Goal: Find specific page/section: Find specific page/section

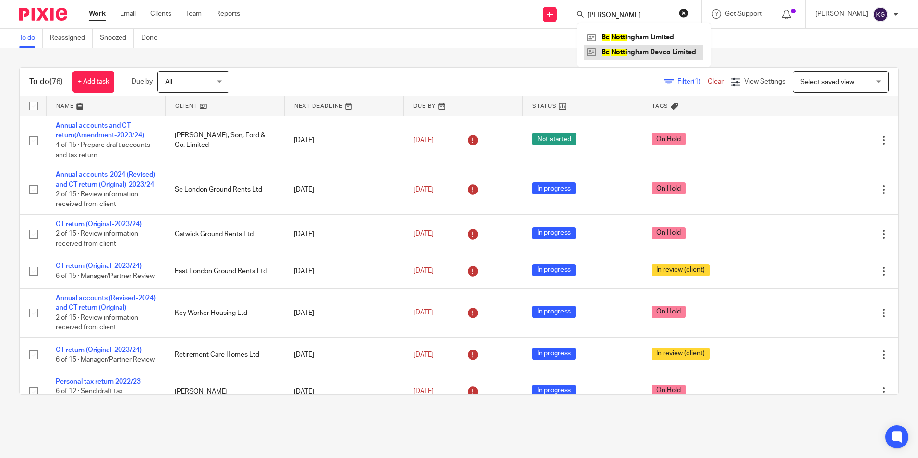
type input "bc notti"
click at [658, 47] on link at bounding box center [643, 52] width 119 height 14
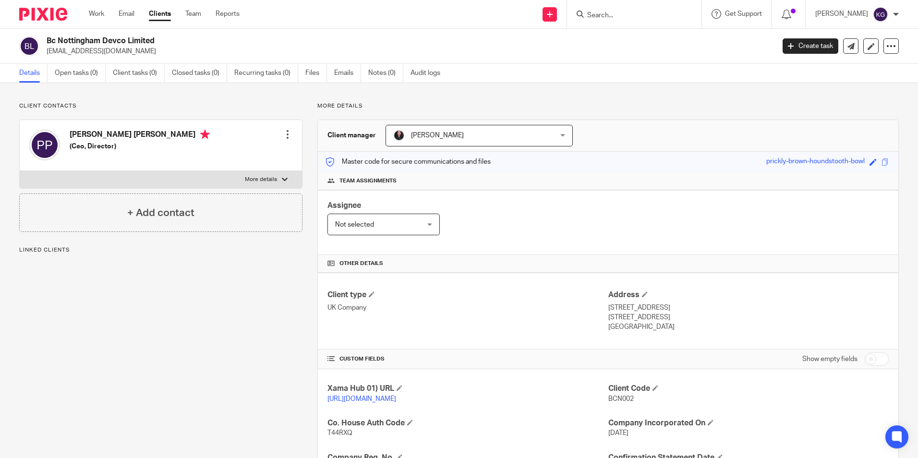
scroll to position [240, 0]
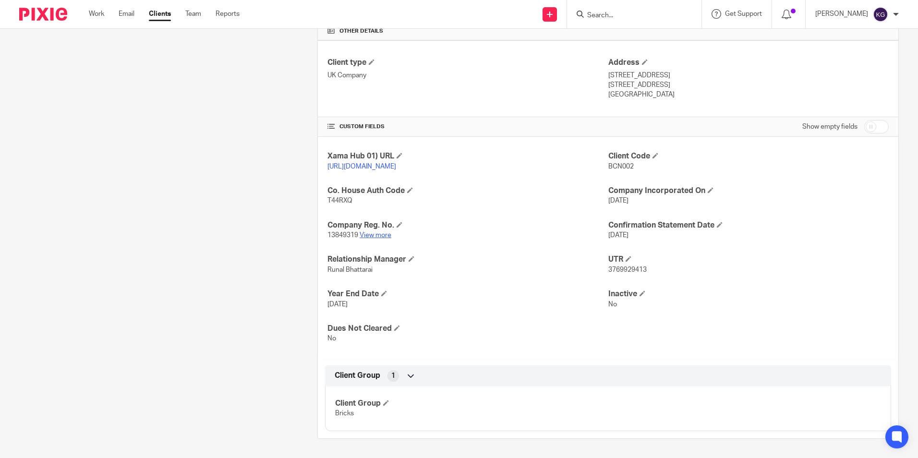
click at [382, 236] on link "View more" at bounding box center [376, 235] width 32 height 7
